Goal: Task Accomplishment & Management: Use online tool/utility

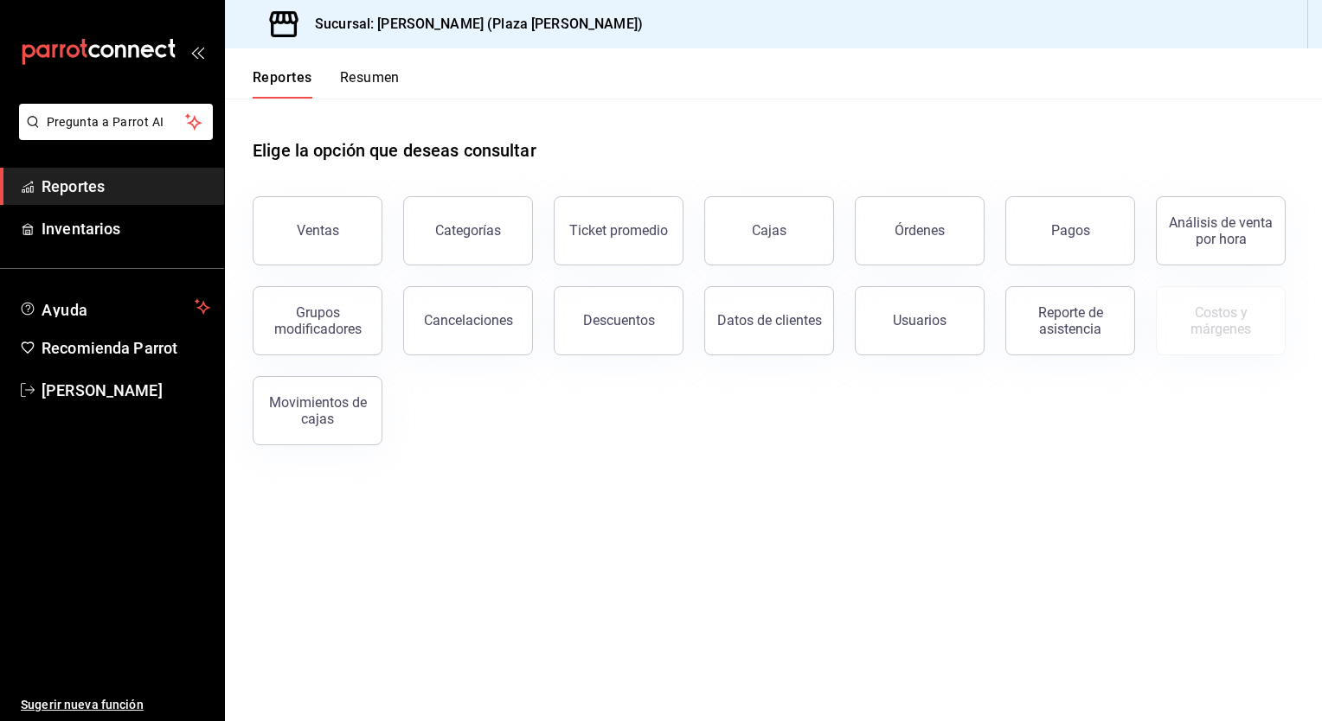
click at [309, 240] on button "Ventas" at bounding box center [318, 230] width 130 height 69
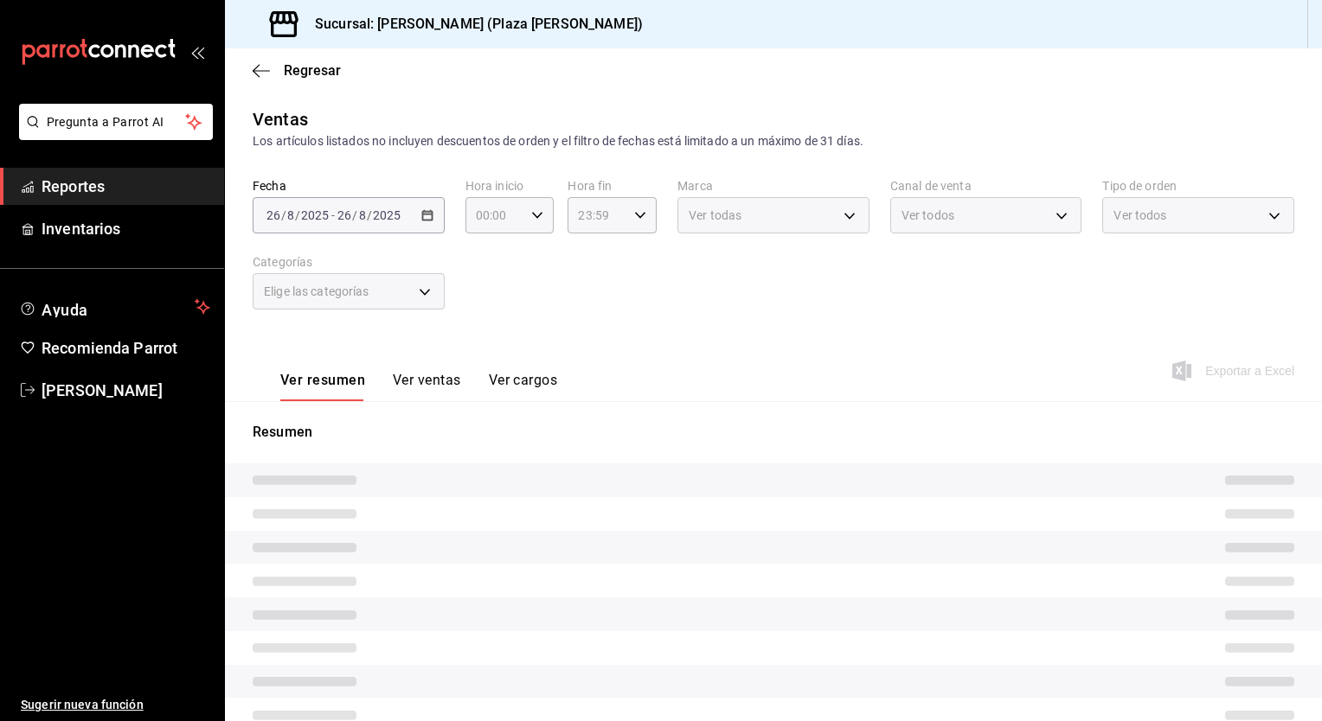
type input "05:00"
type input "04:59"
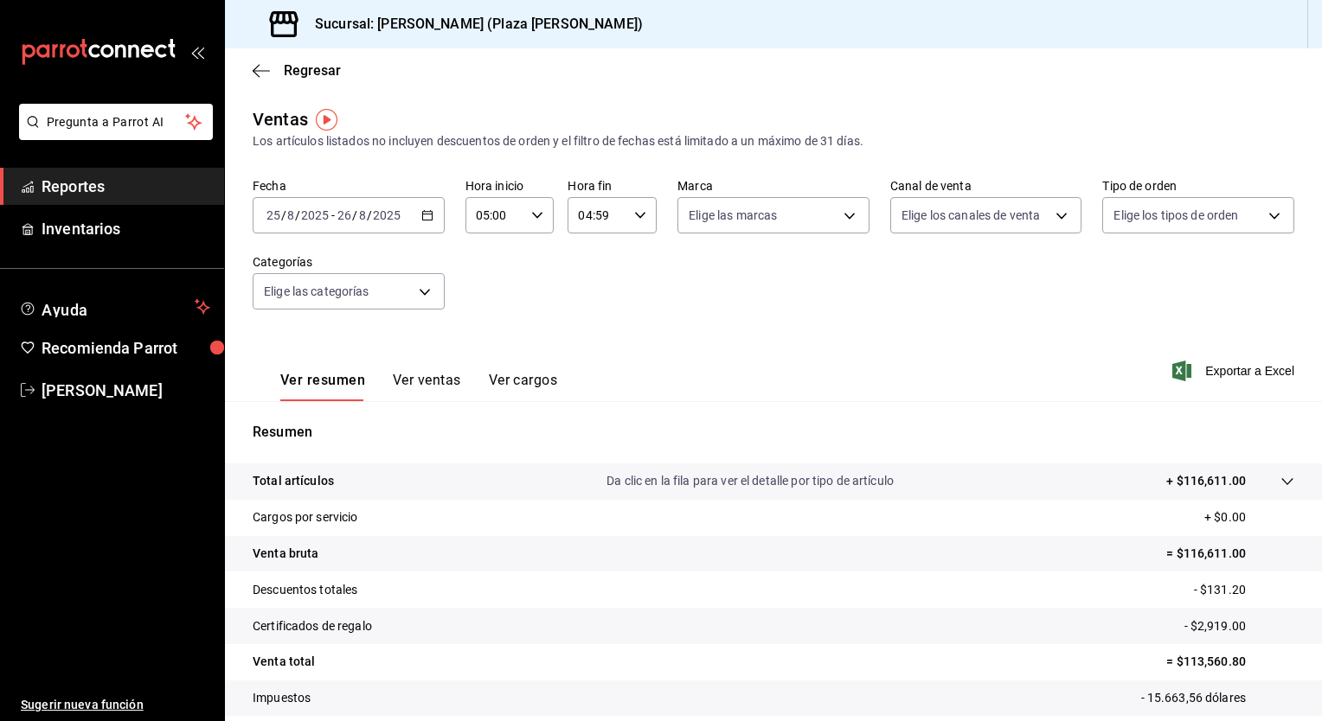
click at [431, 209] on div "[DATE] [DATE] - [DATE] [DATE]" at bounding box center [349, 215] width 192 height 36
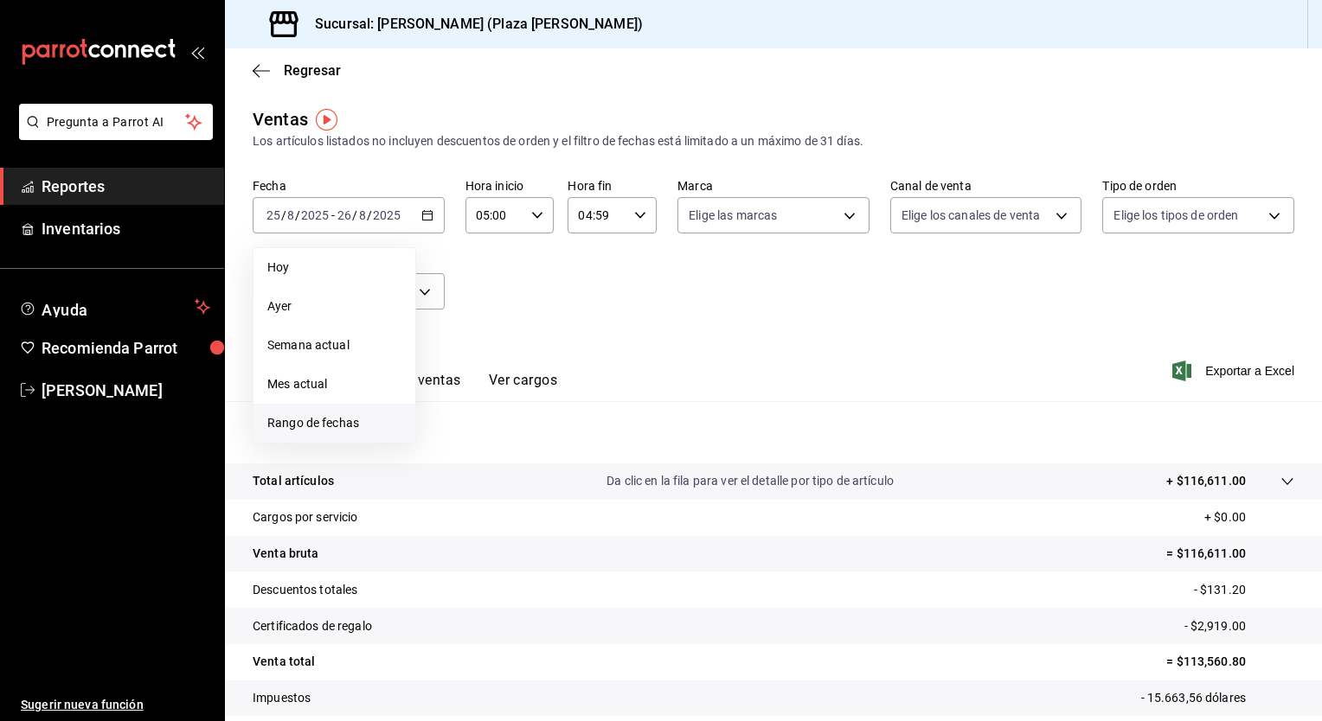
click at [327, 426] on span "Rango de fechas" at bounding box center [334, 423] width 134 height 18
click at [457, 487] on abbr "25" at bounding box center [451, 483] width 11 height 12
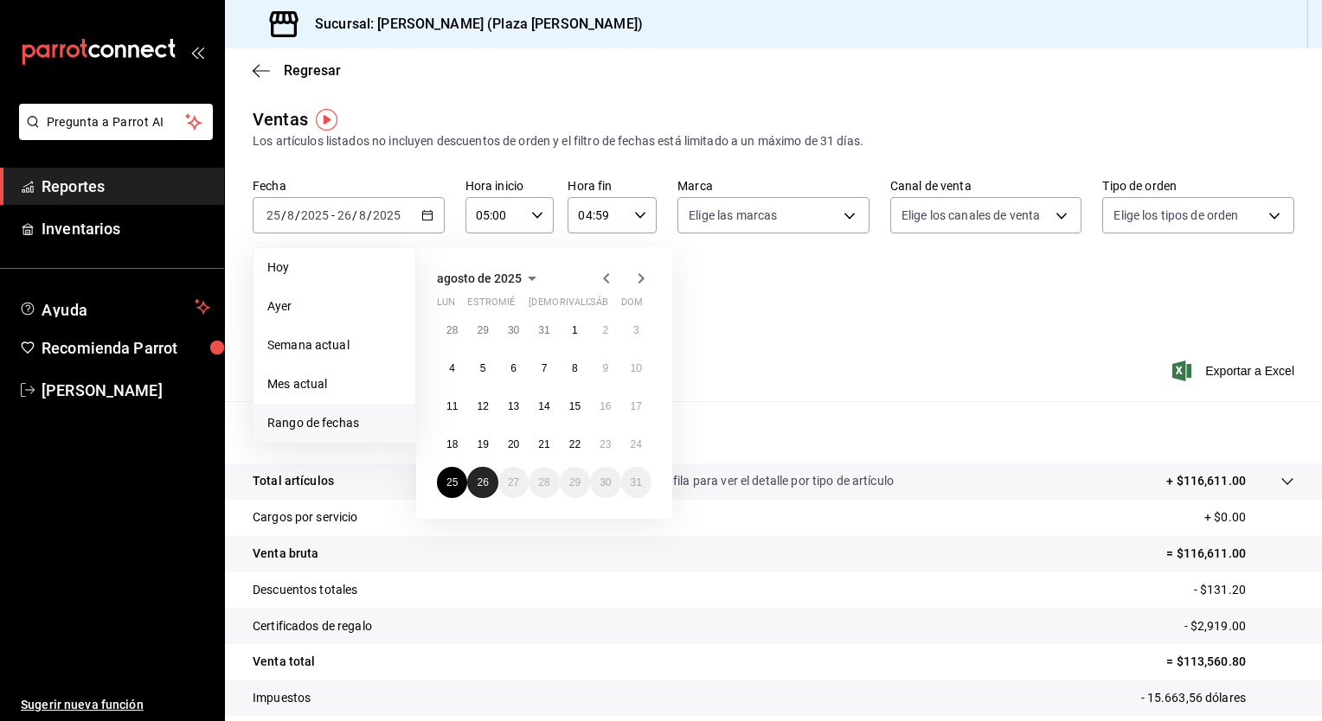
click at [484, 490] on button "26" at bounding box center [482, 482] width 30 height 31
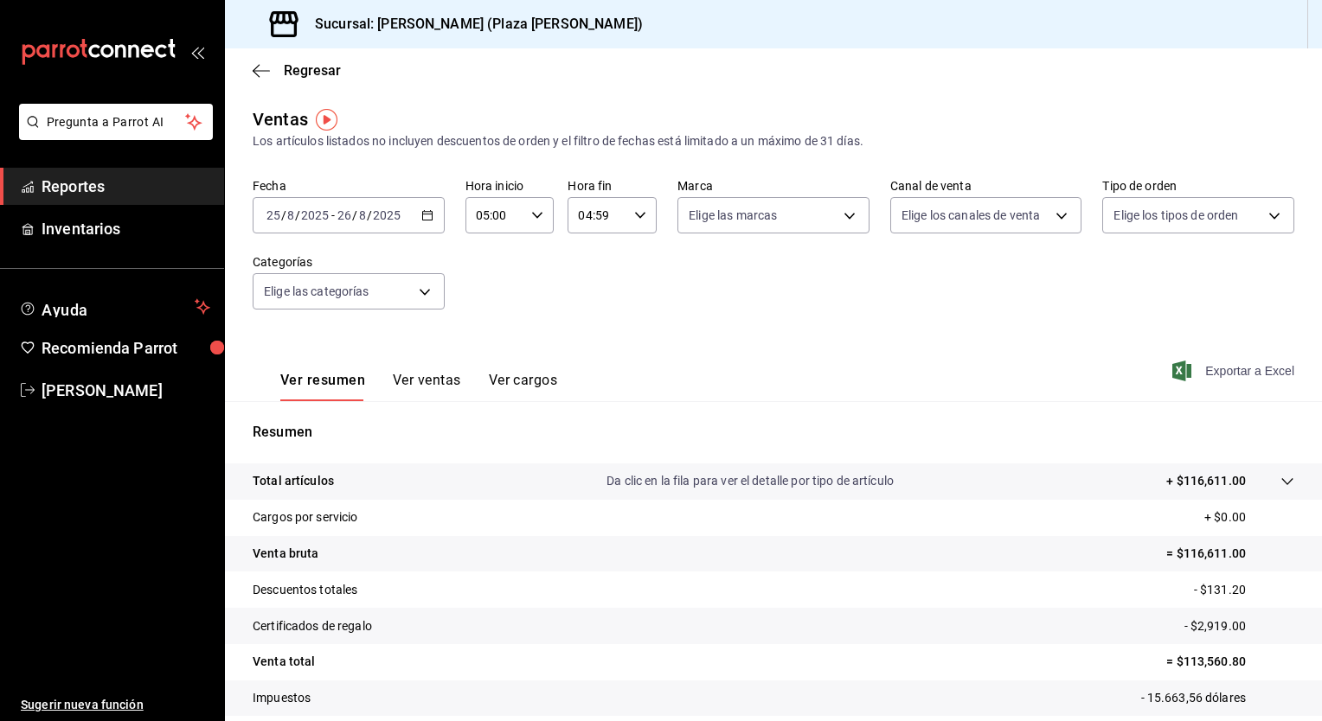
click at [1231, 372] on font "Exportar a Excel" at bounding box center [1249, 371] width 89 height 14
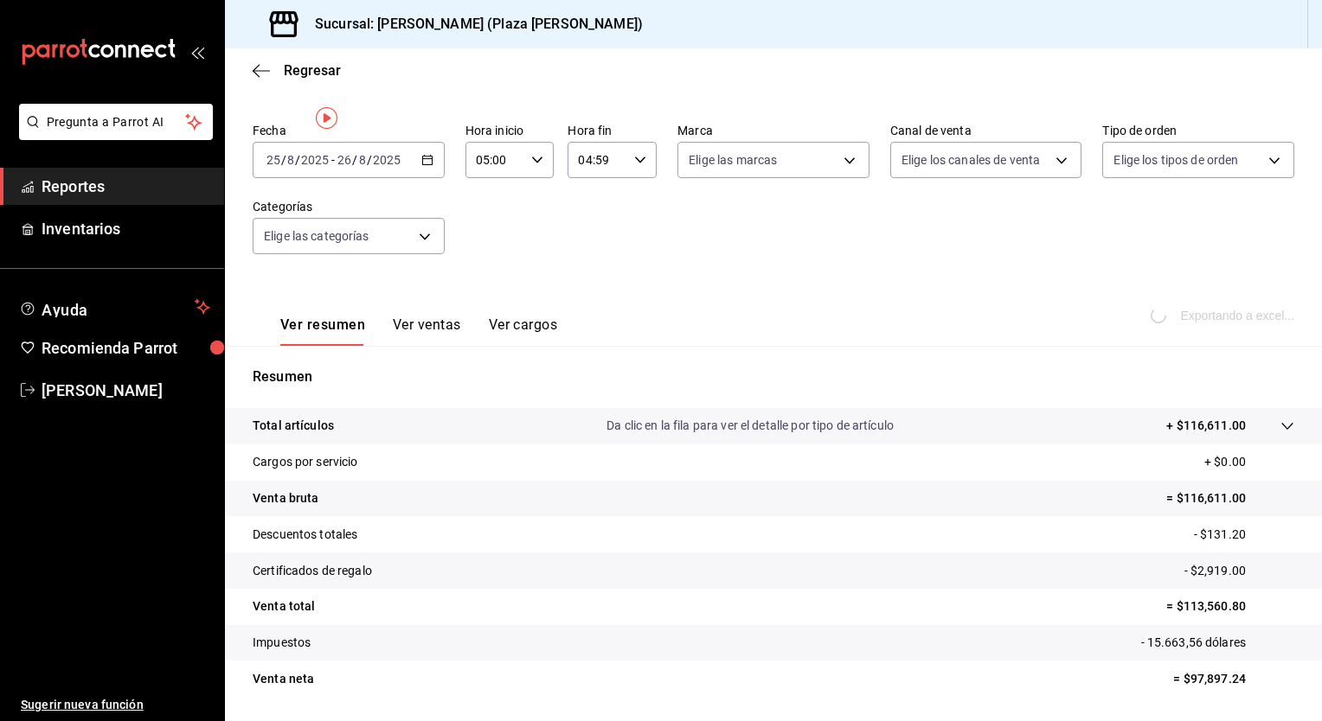
scroll to position [107, 0]
